Goal: Information Seeking & Learning: Learn about a topic

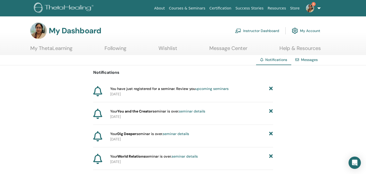
click at [195, 8] on link "Courses & Seminars" at bounding box center [187, 9] width 41 height 10
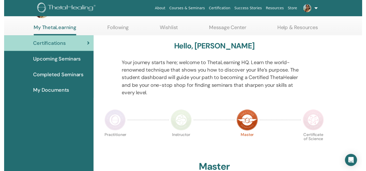
scroll to position [55, 0]
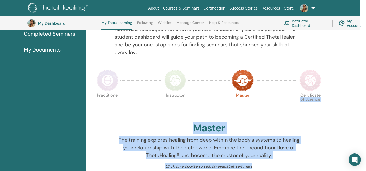
drag, startPoint x: 367, startPoint y: 172, endPoint x: 368, endPoint y: 169, distance: 3.2
click at [360, 94] on html "About Courses & Seminars Certification Success Stories Resources Store MS Meena…" at bounding box center [177, 9] width 366 height 171
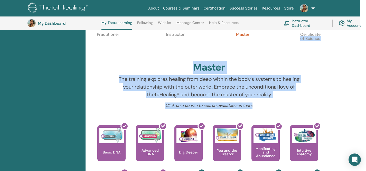
scroll to position [140, 6]
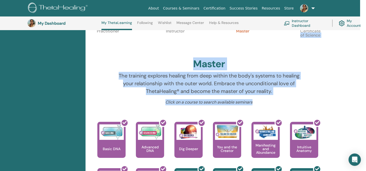
click at [350, 102] on div "Hello, Meenakshi Your journey starts here; welcome to ThetaLearning HQ. Learn t…" at bounding box center [223, 126] width 275 height 393
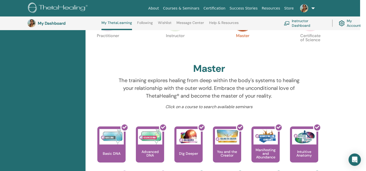
scroll to position [135, 6]
click at [227, 7] on link "Certification" at bounding box center [214, 9] width 26 height 10
